Goal: Transaction & Acquisition: Purchase product/service

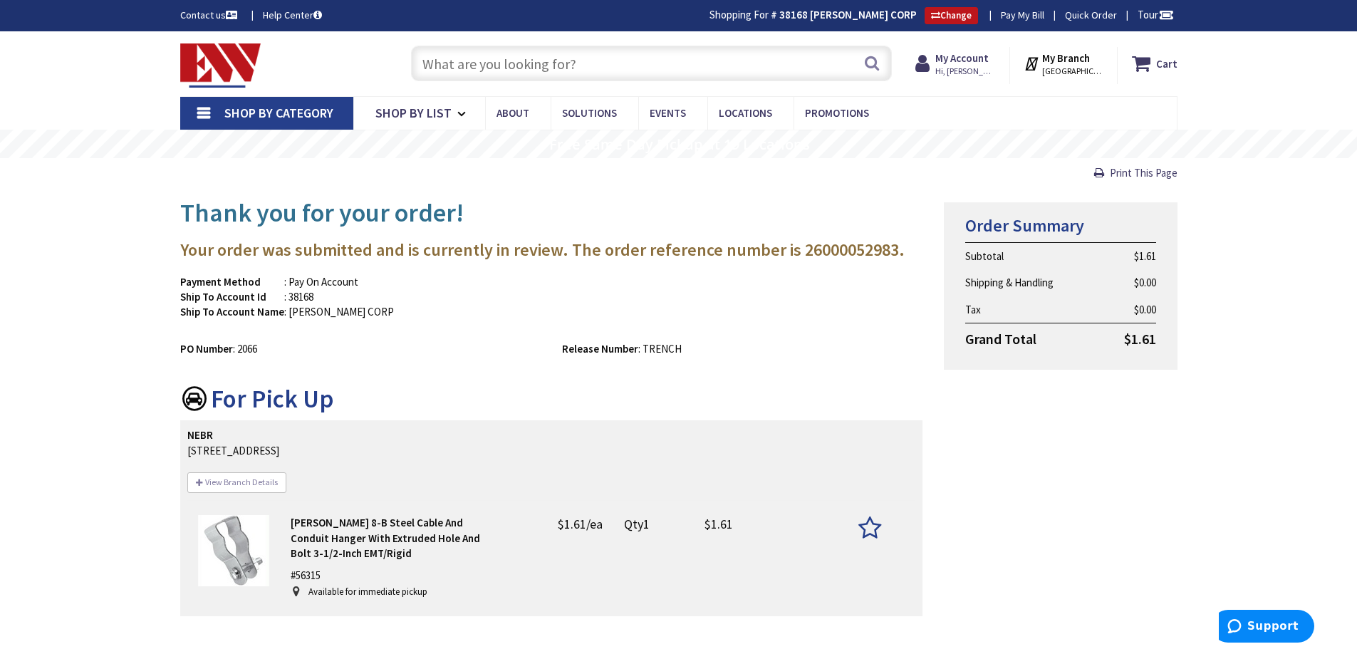
click at [553, 61] on input "text" at bounding box center [651, 64] width 481 height 36
click at [560, 70] on input "text" at bounding box center [651, 64] width 481 height 36
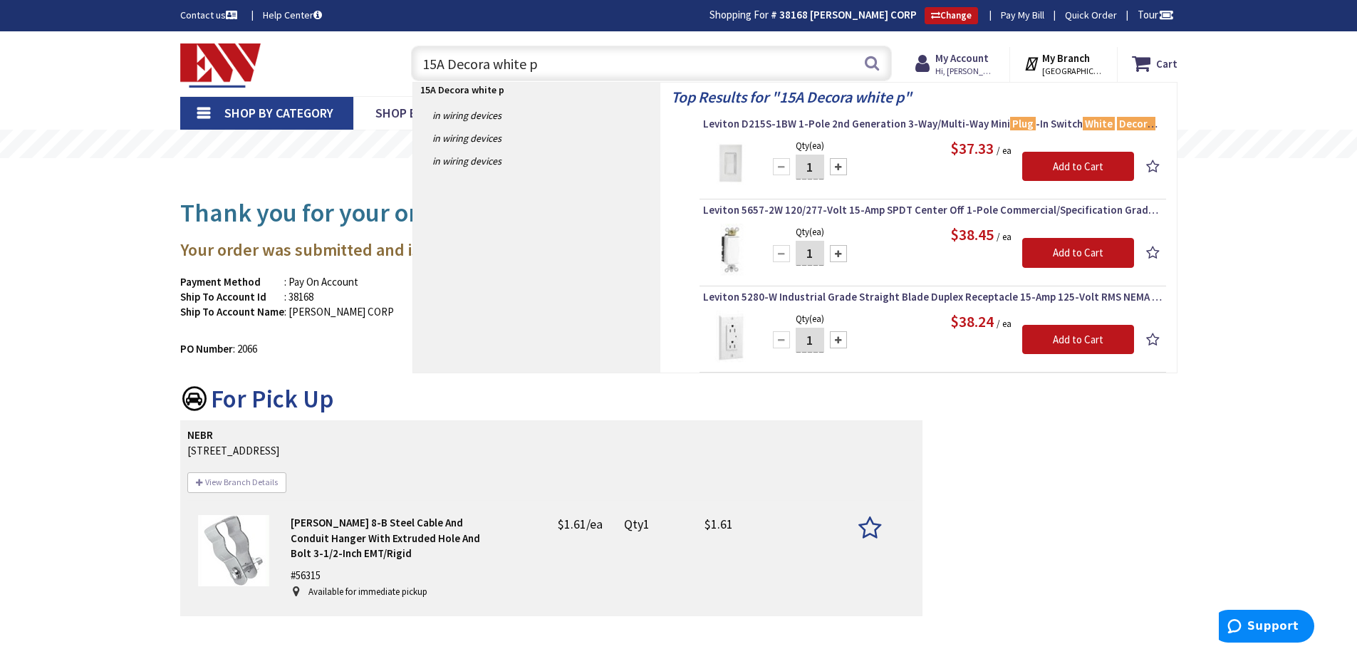
type input "15A Decora white"
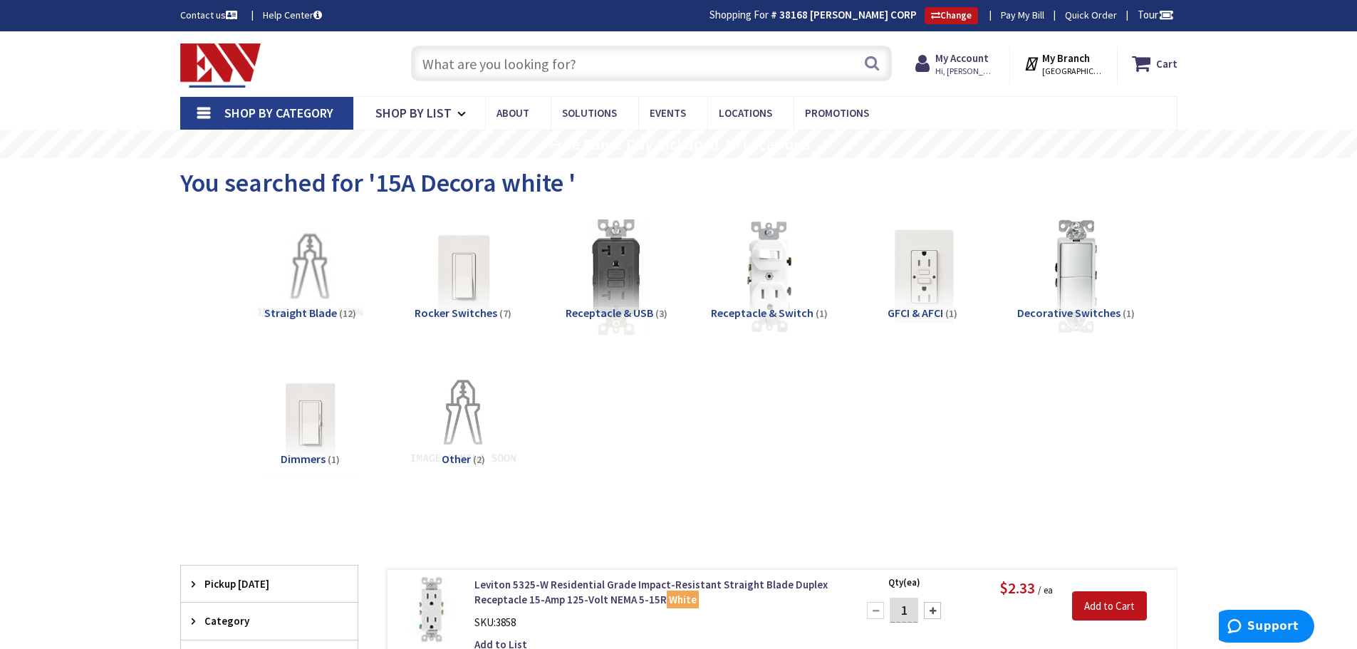
scroll to position [356, 0]
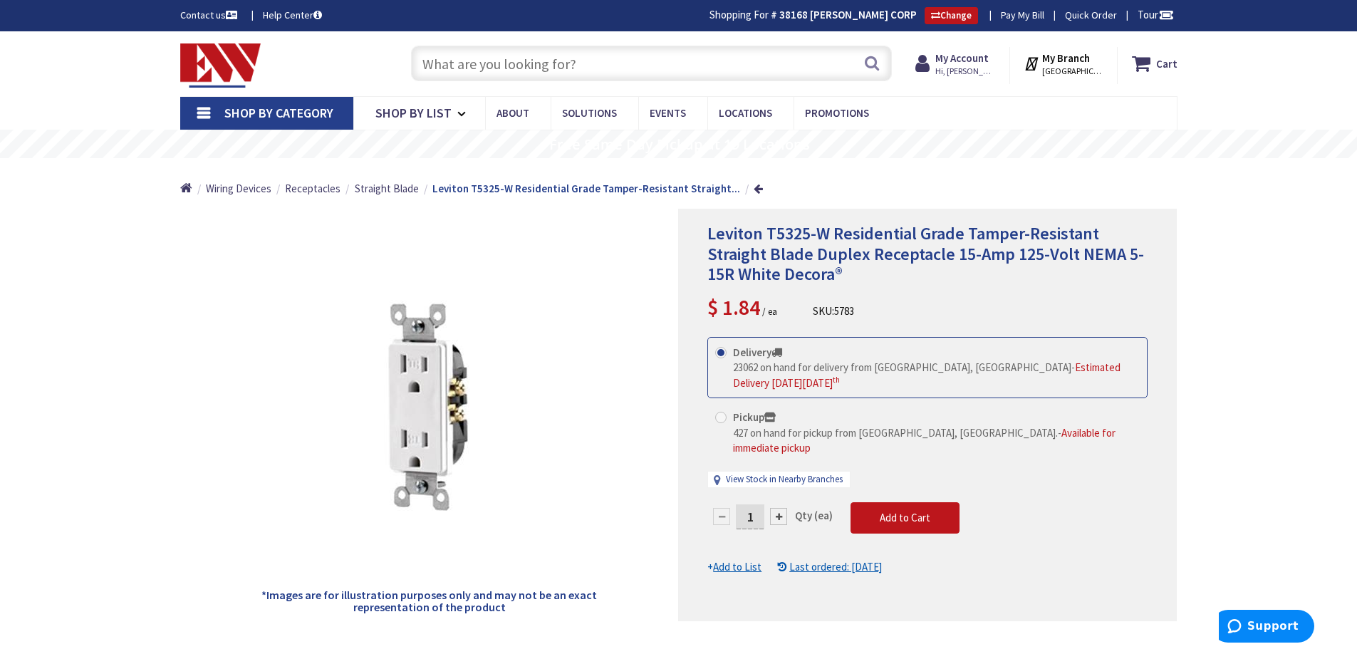
drag, startPoint x: 753, startPoint y: 501, endPoint x: 768, endPoint y: 500, distance: 15.0
click at [766, 502] on div "1" at bounding box center [749, 516] width 85 height 28
type input "20"
click at [906, 504] on form "This product is Discontinued Delivery 23062 on hand for delivery from Middletow…" at bounding box center [927, 456] width 440 height 238
click at [872, 510] on button "Add to Cart" at bounding box center [904, 517] width 109 height 31
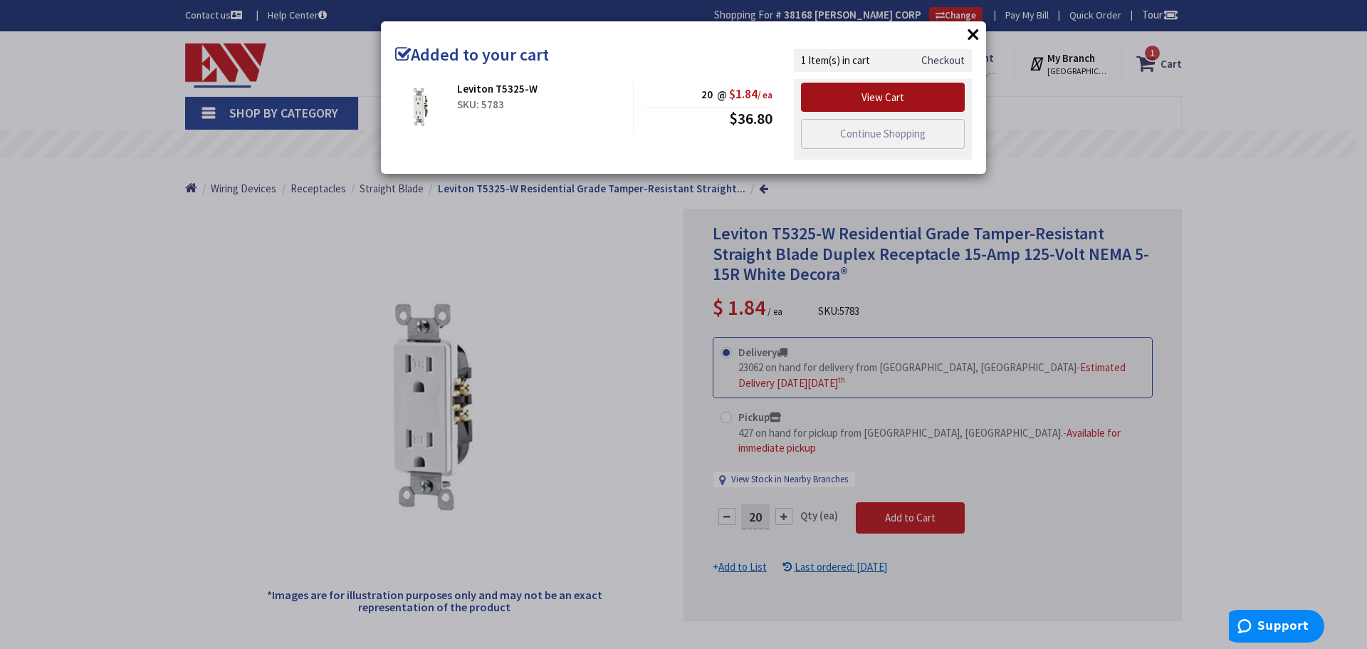
click at [891, 90] on link "View Cart" at bounding box center [883, 98] width 164 height 30
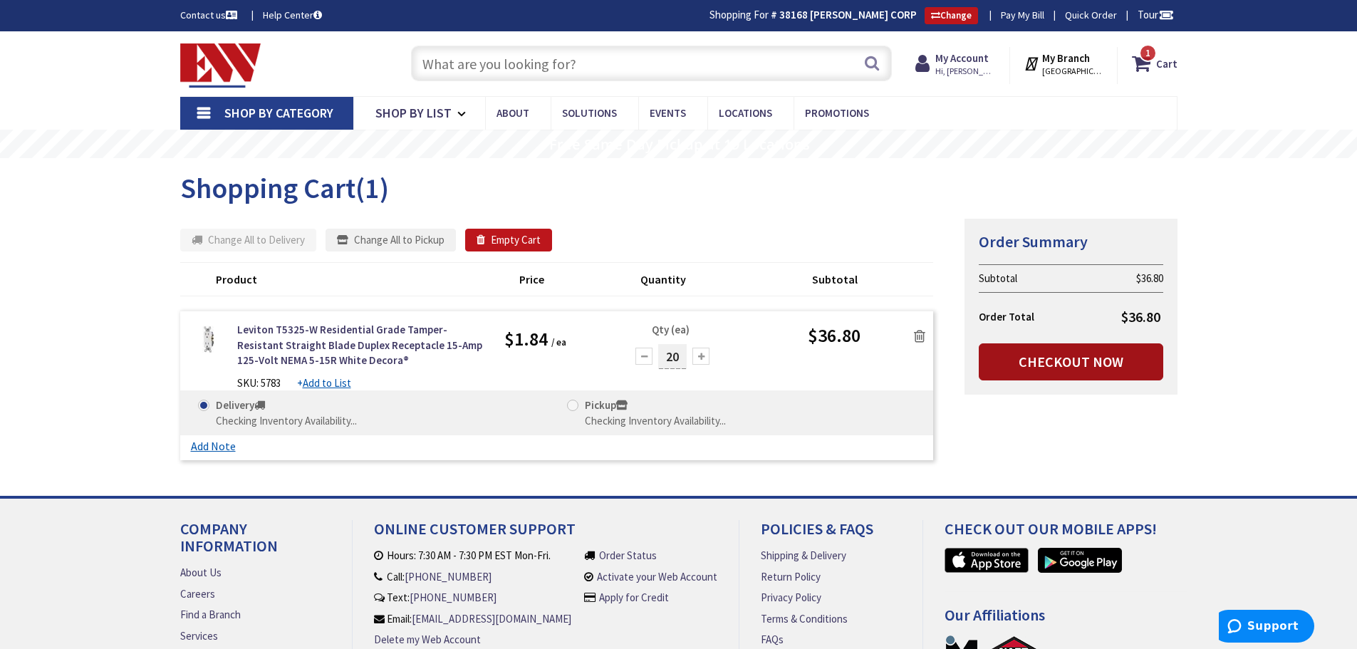
click at [1028, 367] on link "Checkout Now" at bounding box center [1070, 361] width 184 height 37
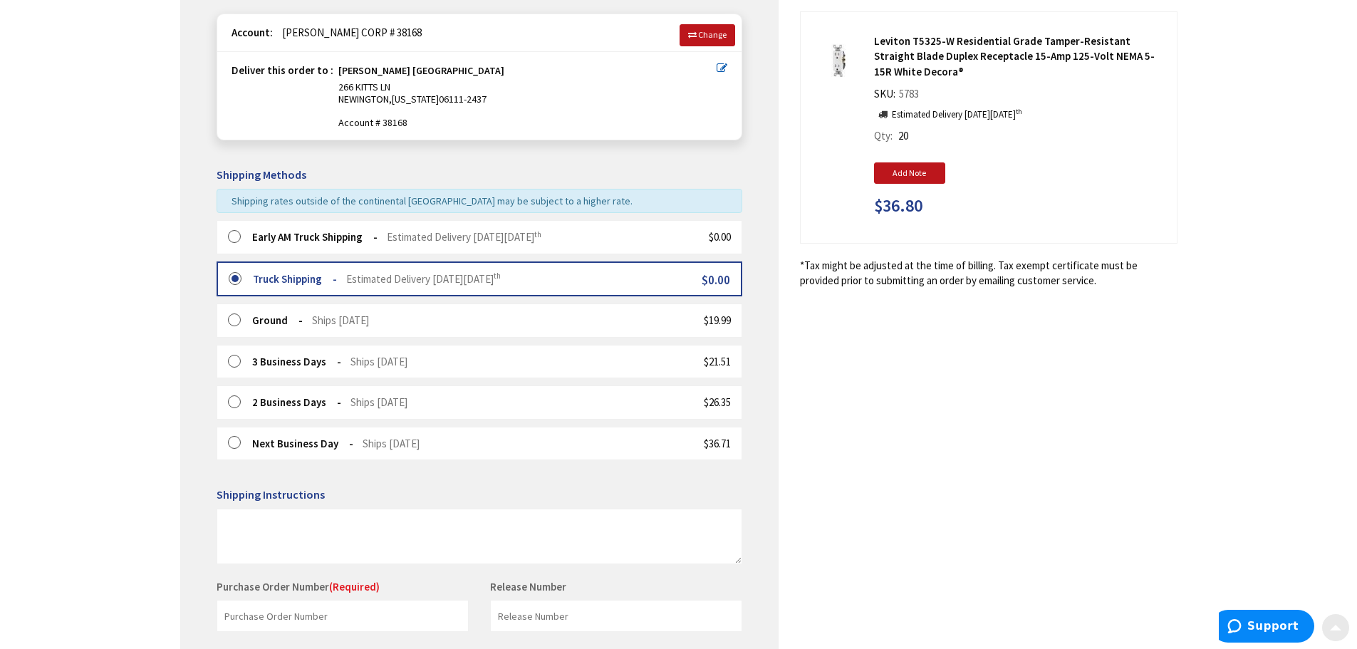
scroll to position [214, 0]
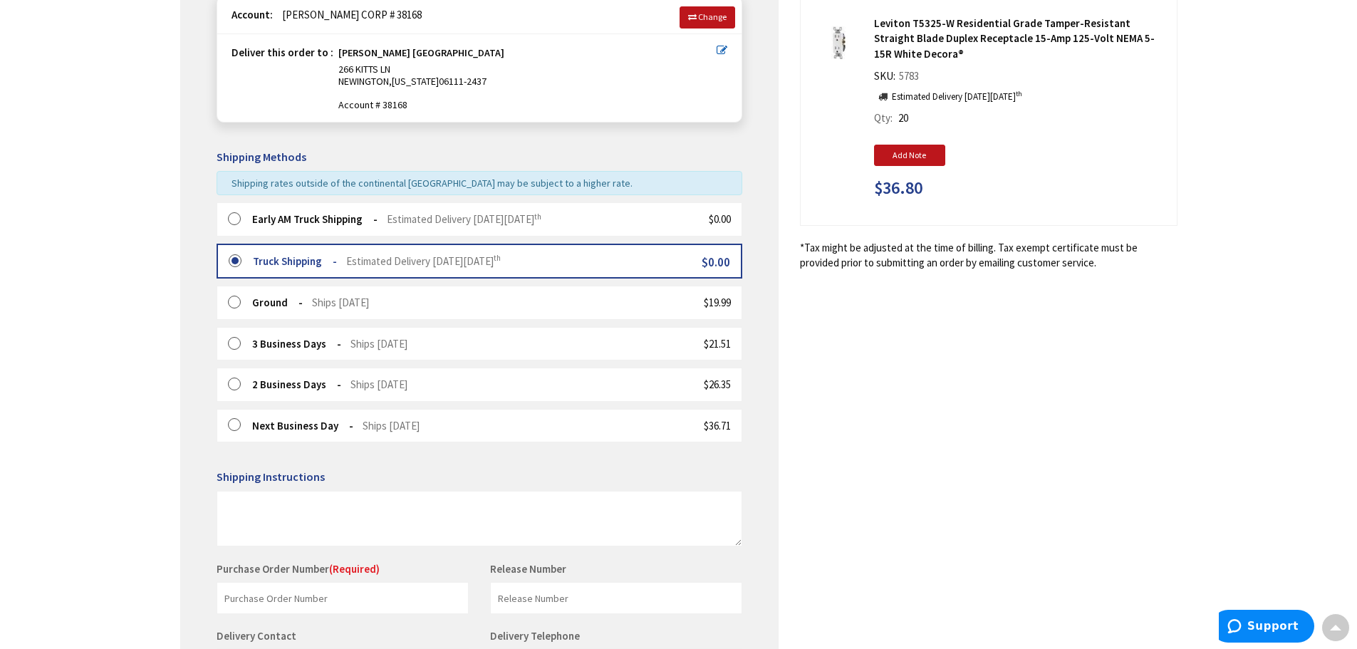
click at [234, 216] on label at bounding box center [239, 219] width 22 height 14
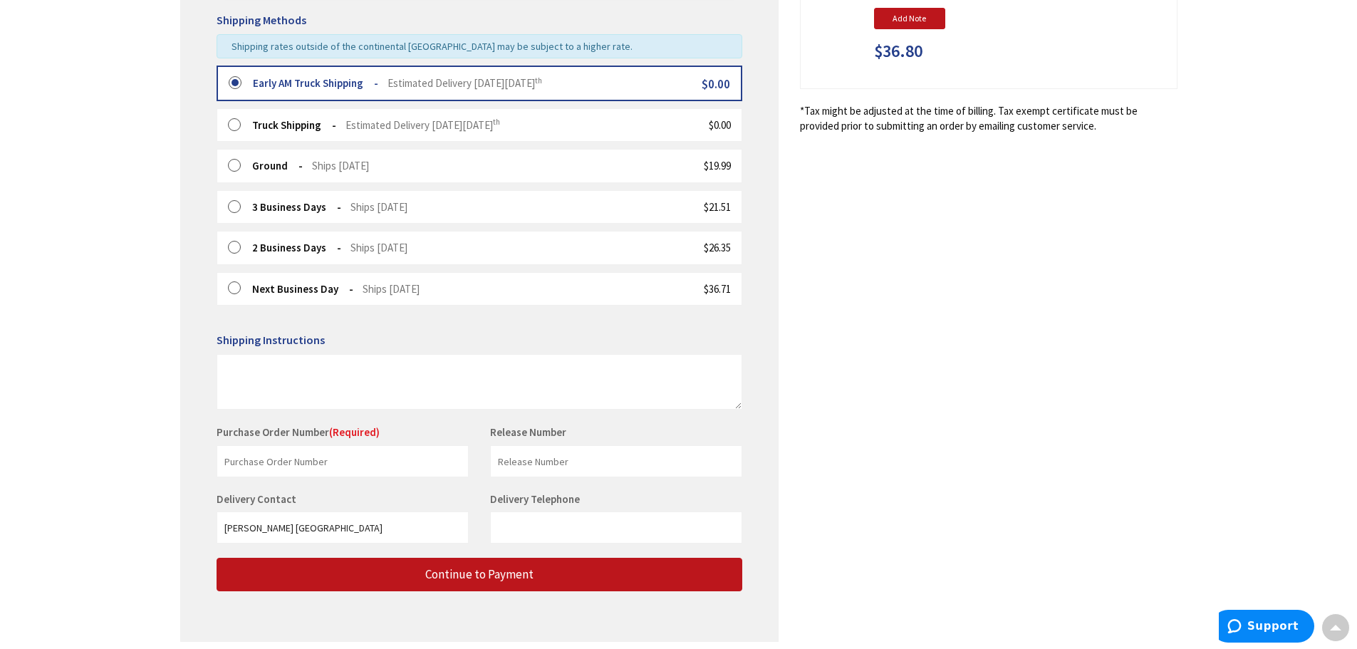
scroll to position [356, 0]
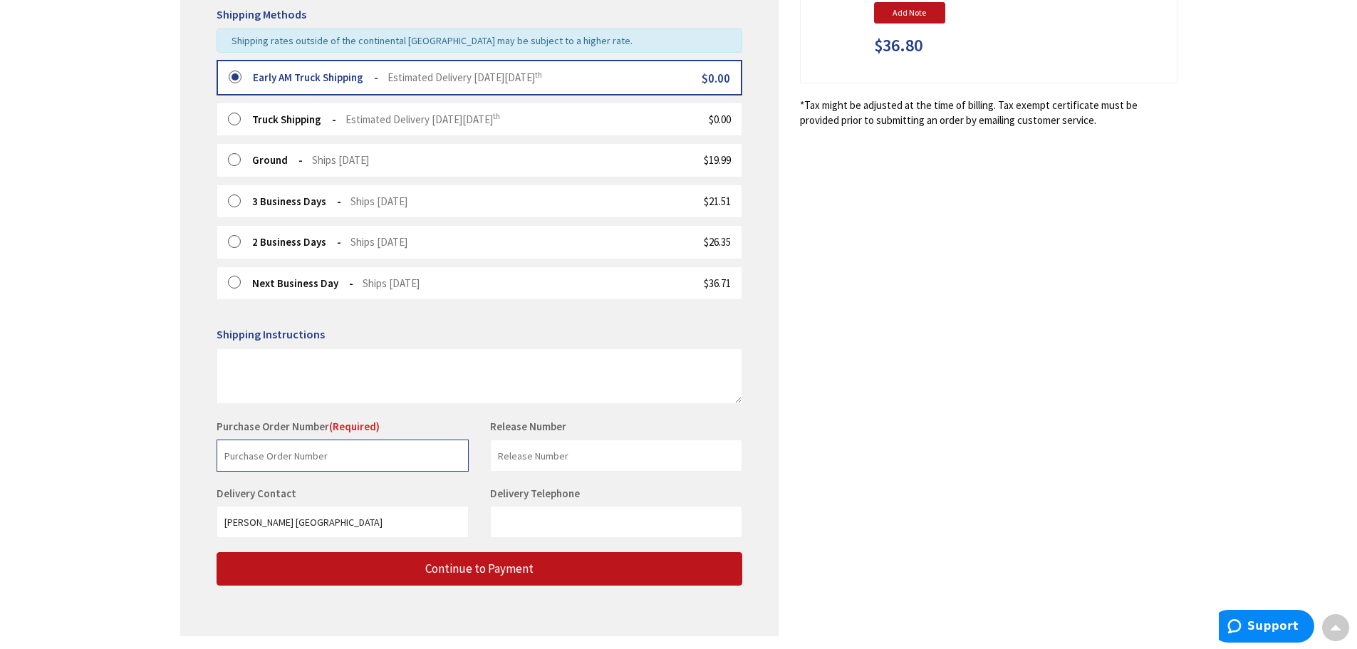
click at [372, 459] on input "text" at bounding box center [342, 455] width 252 height 32
type input "2068"
click at [528, 453] on input "text" at bounding box center [616, 455] width 252 height 32
type input "TOM FORD"
click at [833, 390] on div "Shipping Review & Payment Estimated Total $36.80 1 Some items on your order are…" at bounding box center [678, 184] width 997 height 931
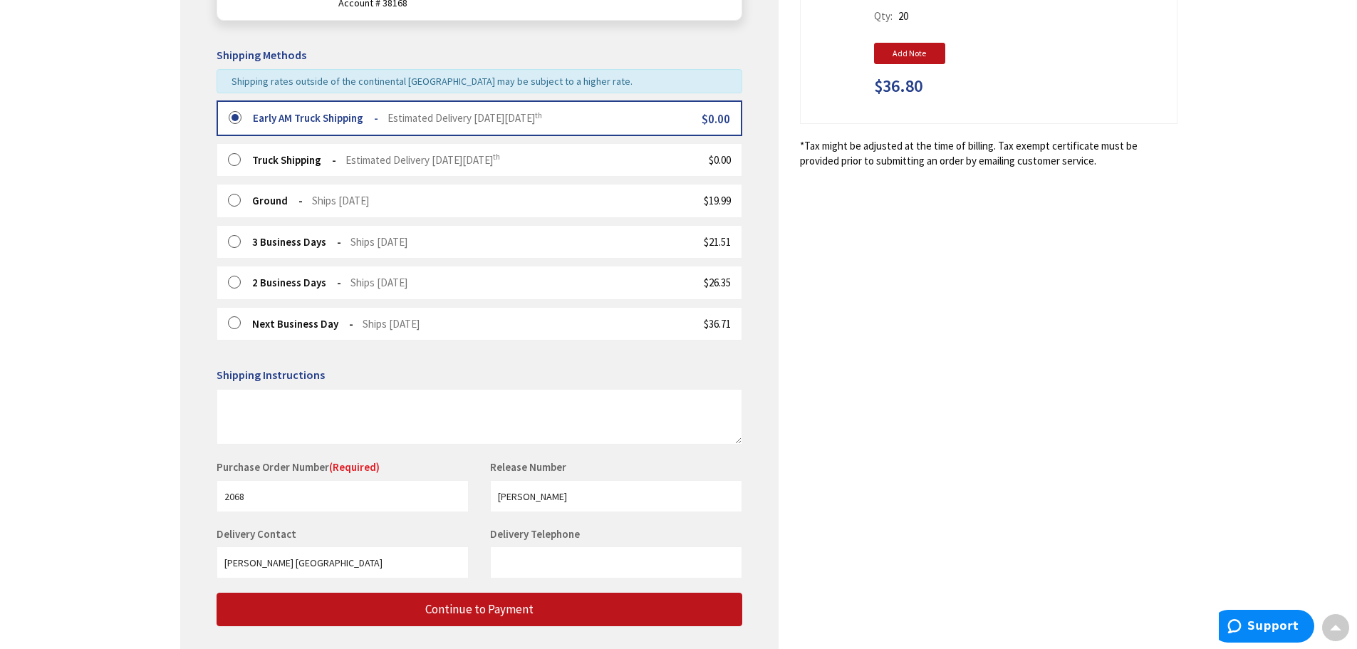
scroll to position [333, 0]
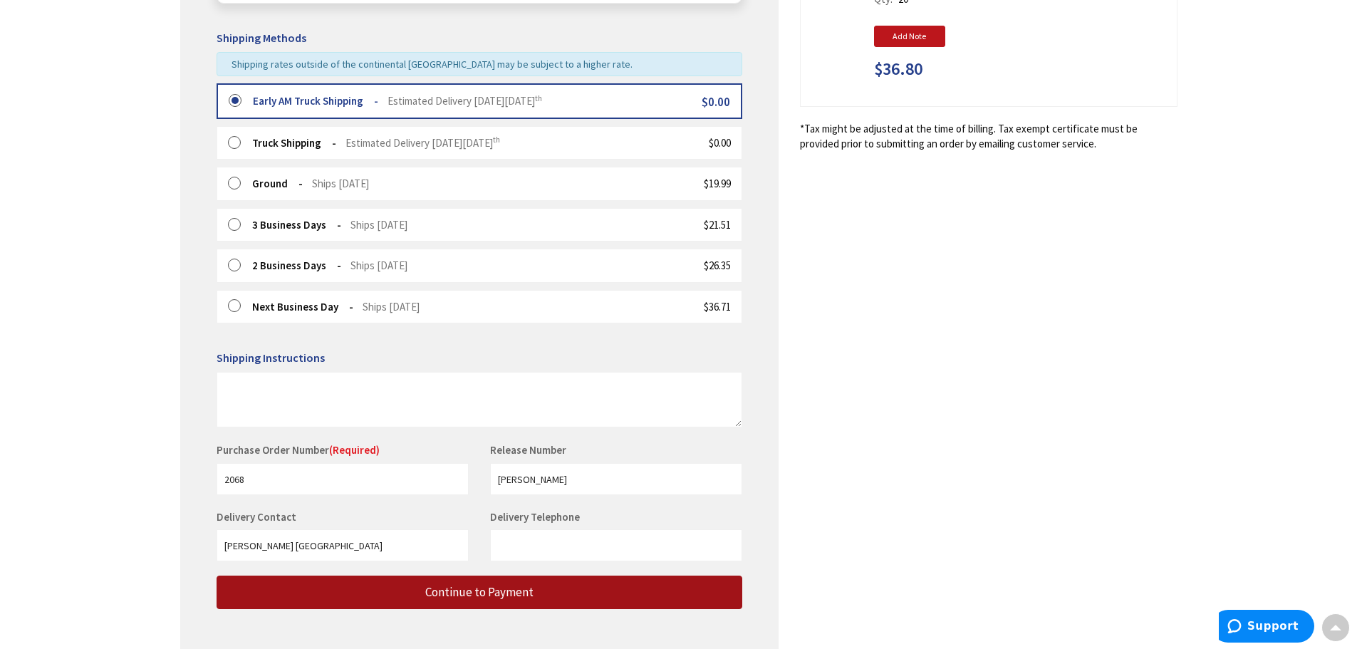
click at [554, 587] on button "Continue to Payment" at bounding box center [479, 591] width 526 height 33
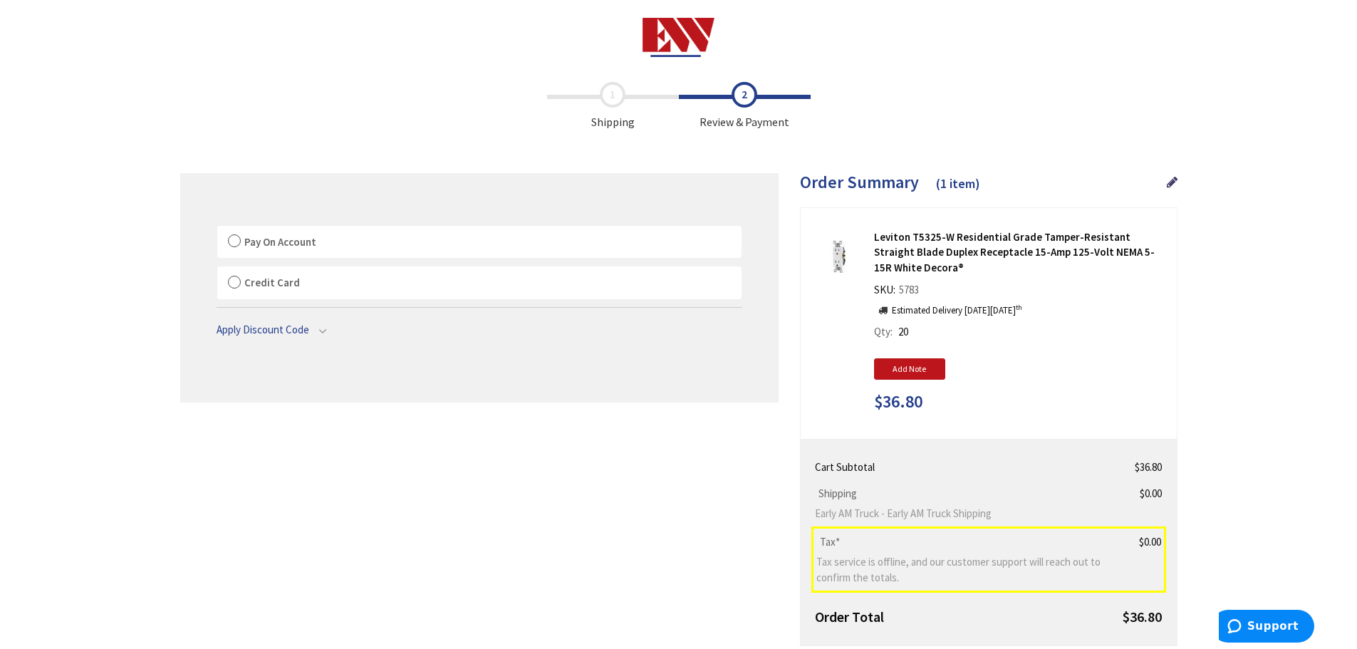
click at [236, 235] on label "Pay On Account" at bounding box center [479, 242] width 524 height 33
click at [233, 246] on label "Pay On Account" at bounding box center [479, 242] width 524 height 33
click at [217, 229] on input "Pay On Account" at bounding box center [217, 229] width 0 height 0
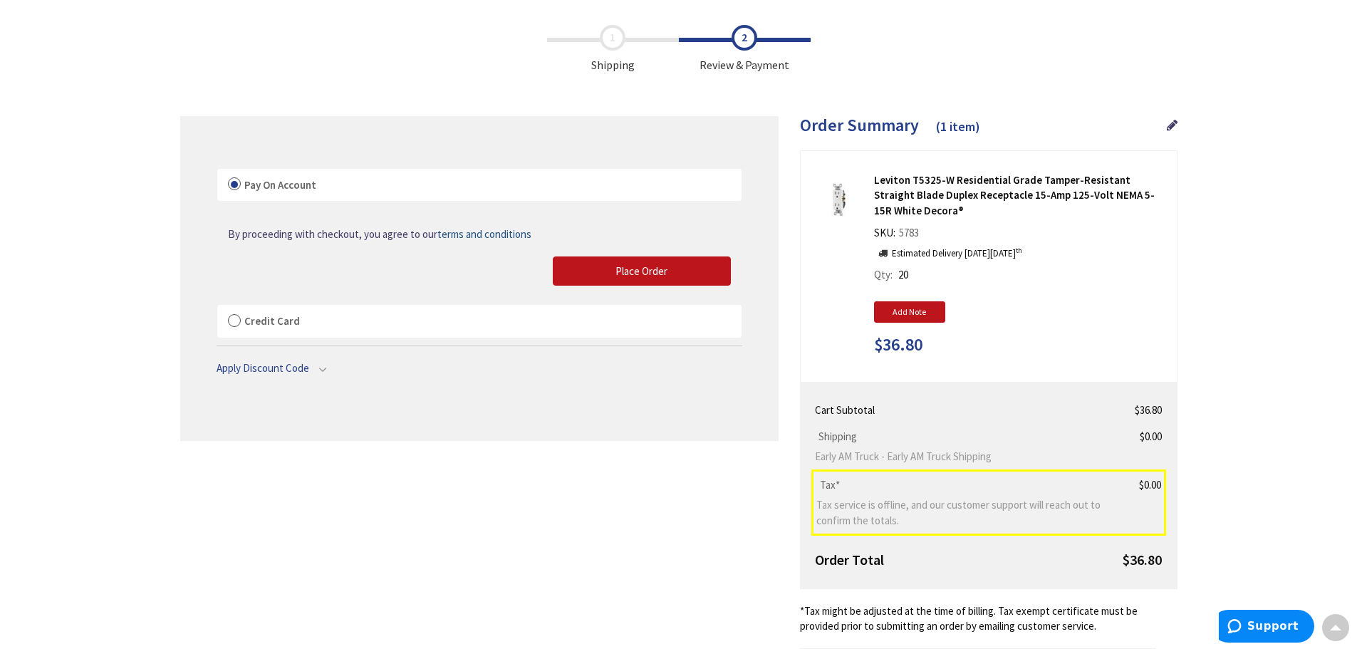
scroll to position [54, 0]
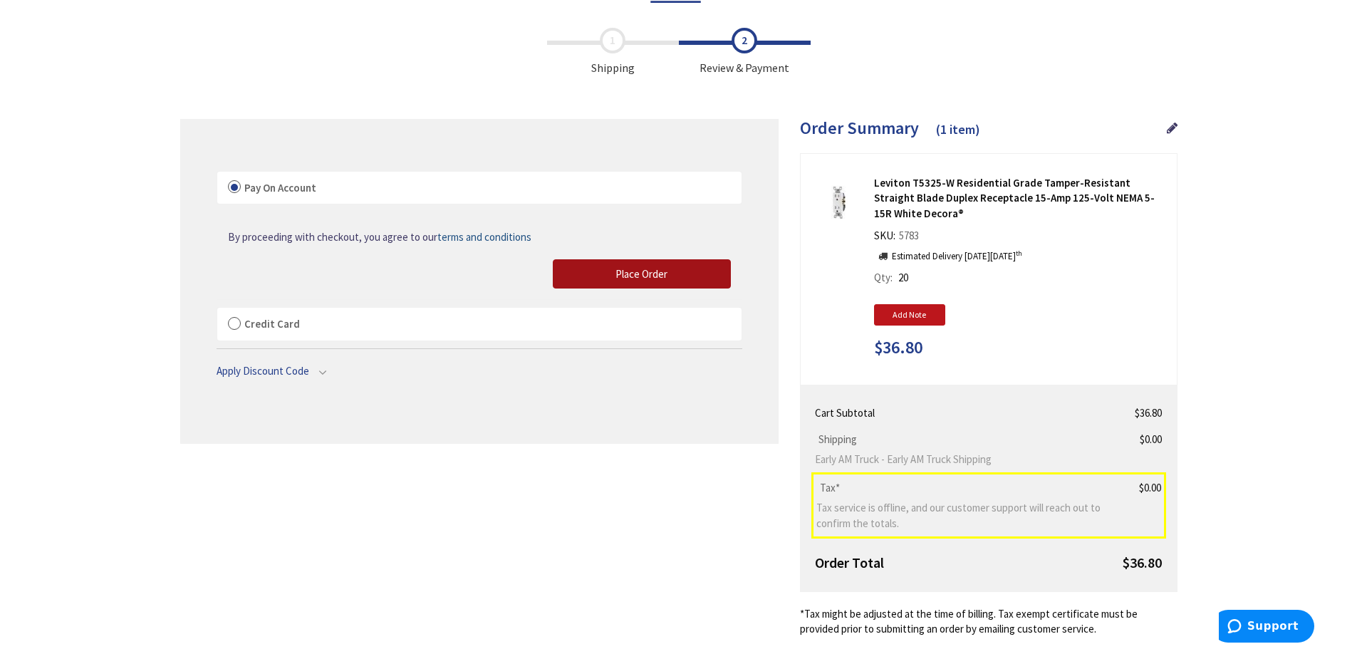
click at [614, 282] on button "Place Order" at bounding box center [642, 274] width 178 height 30
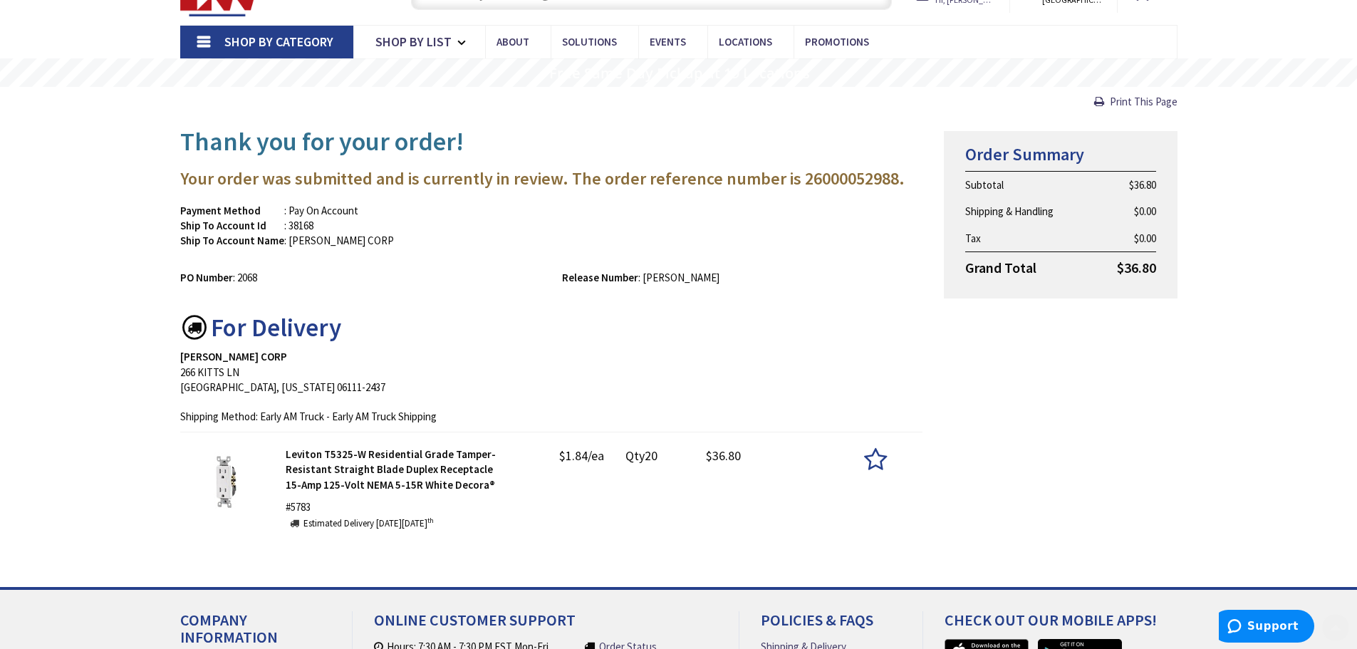
scroll to position [73, 0]
